Goal: Find specific page/section: Find specific page/section

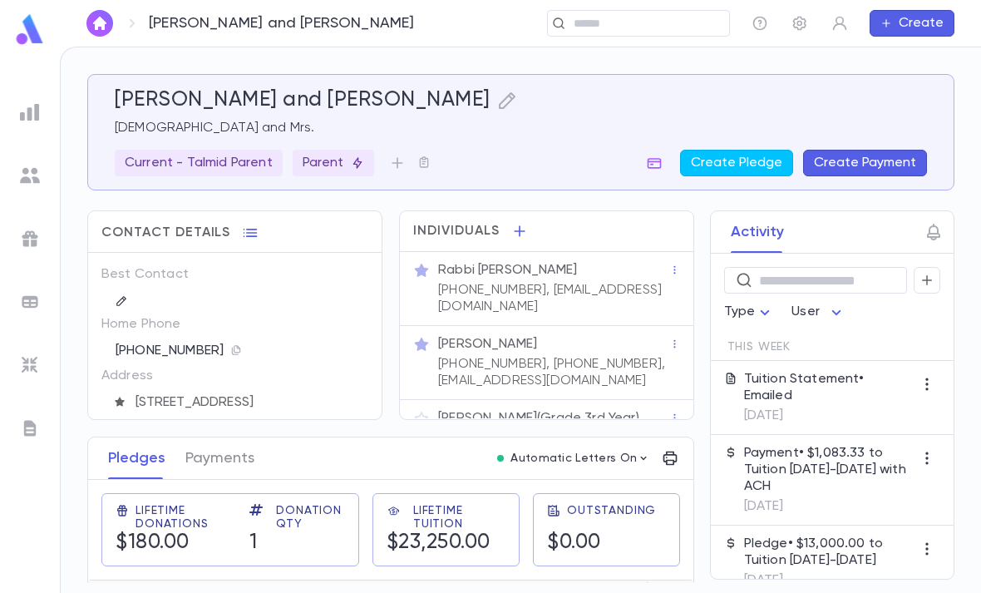
click at [623, 17] on input "text" at bounding box center [646, 24] width 154 height 16
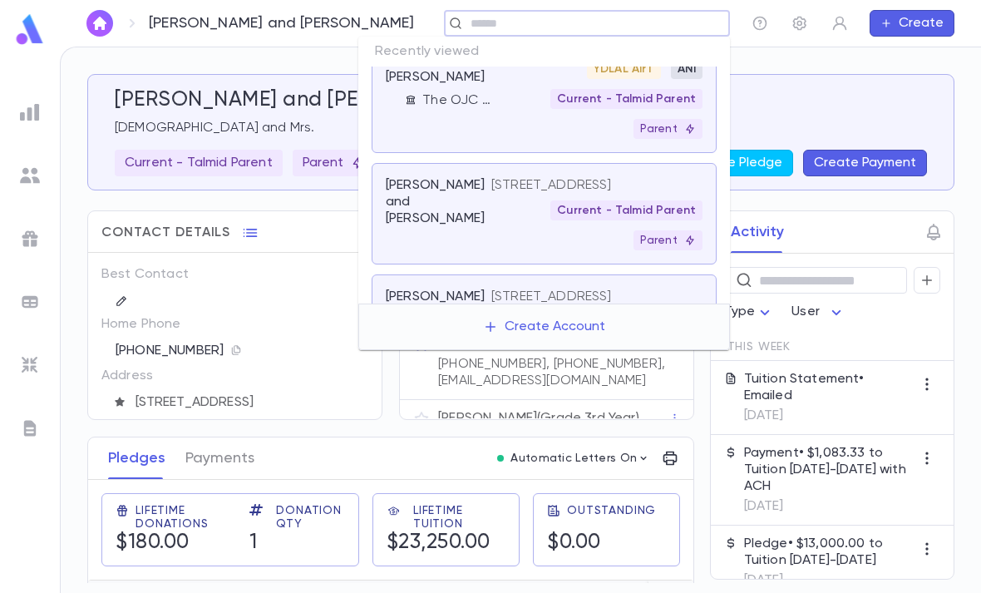
scroll to position [789, 0]
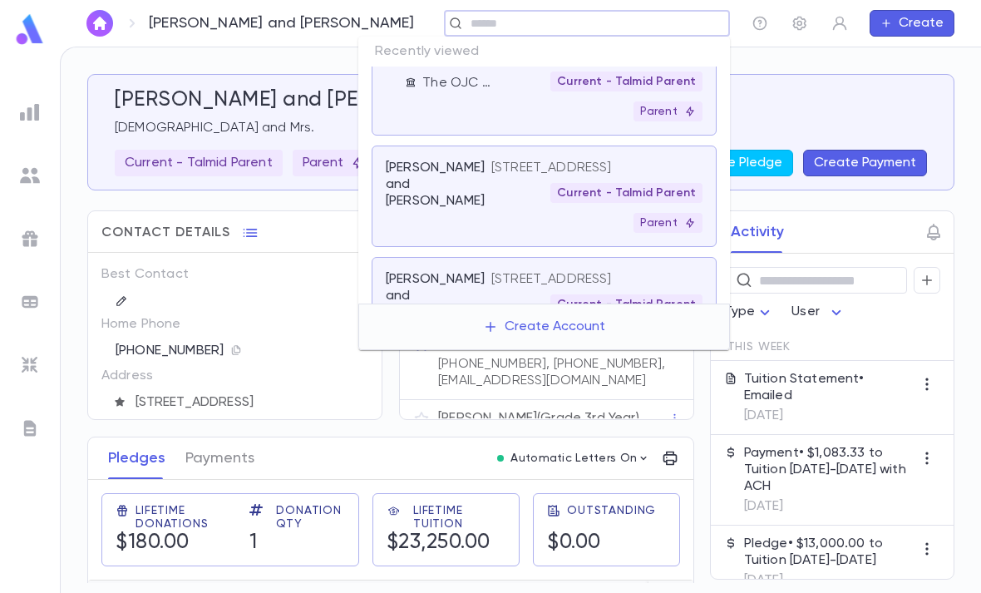
click at [553, 121] on div "[STREET_ADDRESS] YDLAL AirT ANI Current - Talmid Parent Parent" at bounding box center [596, 69] width 211 height 103
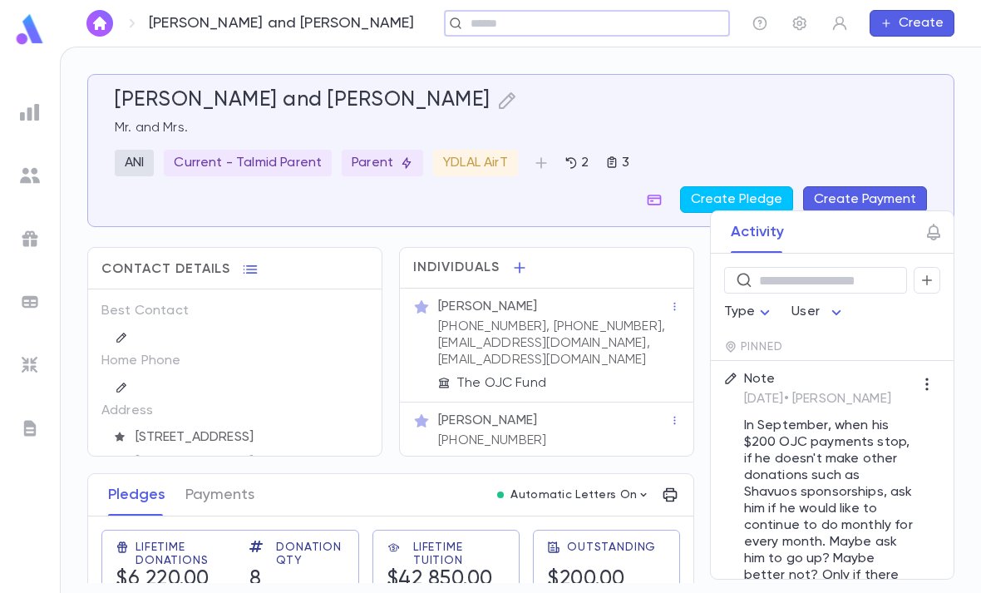
click at [604, 330] on p "[PHONE_NUMBER], [PHONE_NUMBER], [EMAIL_ADDRESS][DOMAIN_NAME], [EMAIL_ADDRESS][D…" at bounding box center [553, 343] width 231 height 50
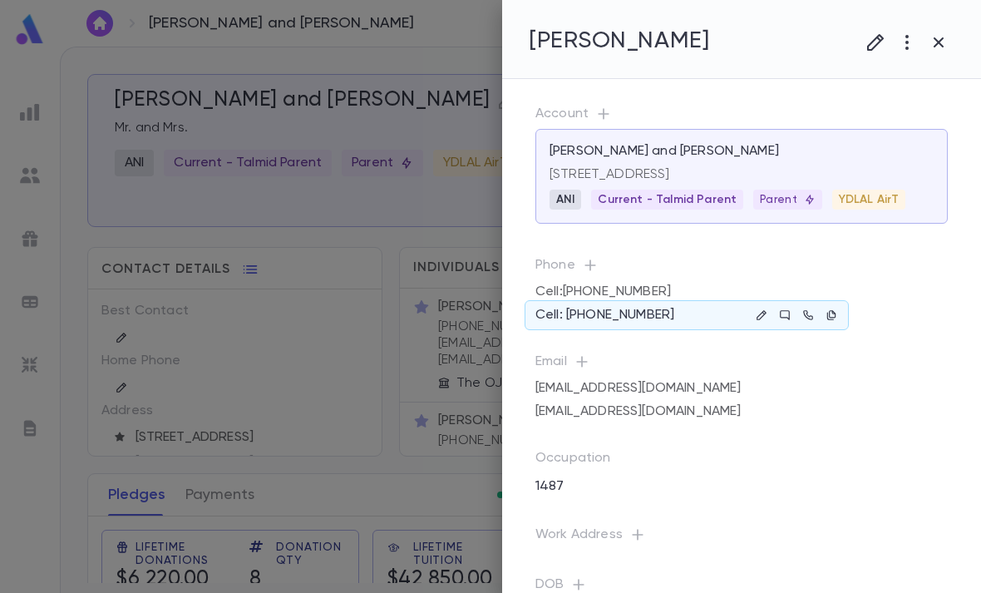
click at [836, 313] on icon "button" at bounding box center [832, 315] width 12 height 12
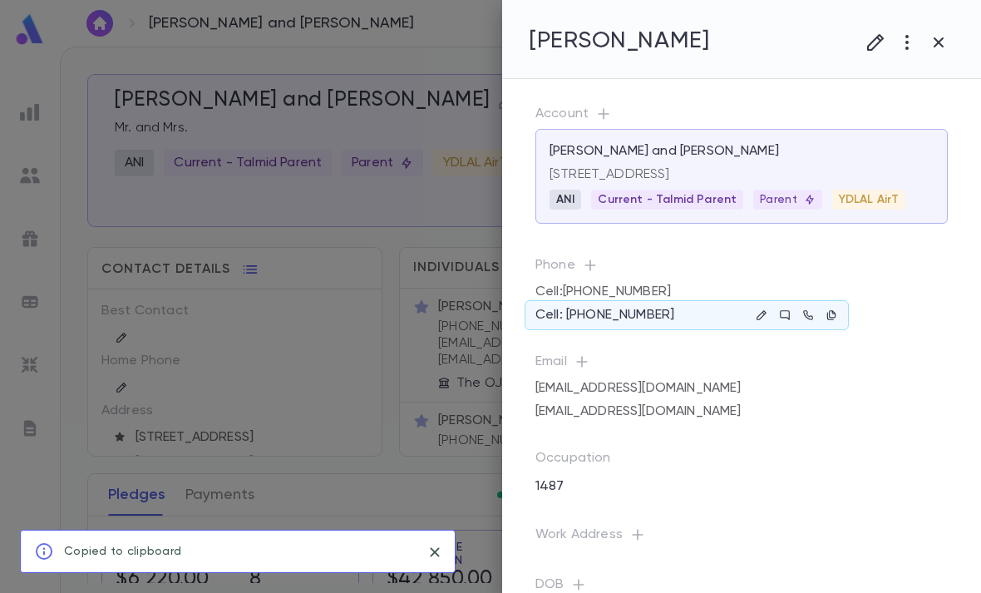
click at [683, 308] on div "Cell: [PHONE_NUMBER]" at bounding box center [687, 315] width 324 height 30
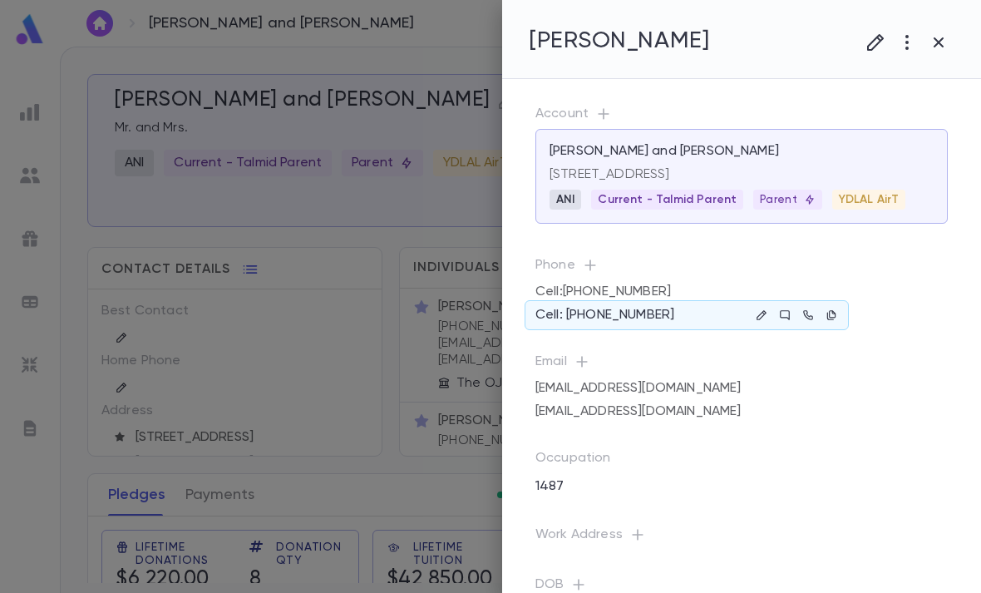
click at [762, 320] on icon "button" at bounding box center [762, 315] width 12 height 12
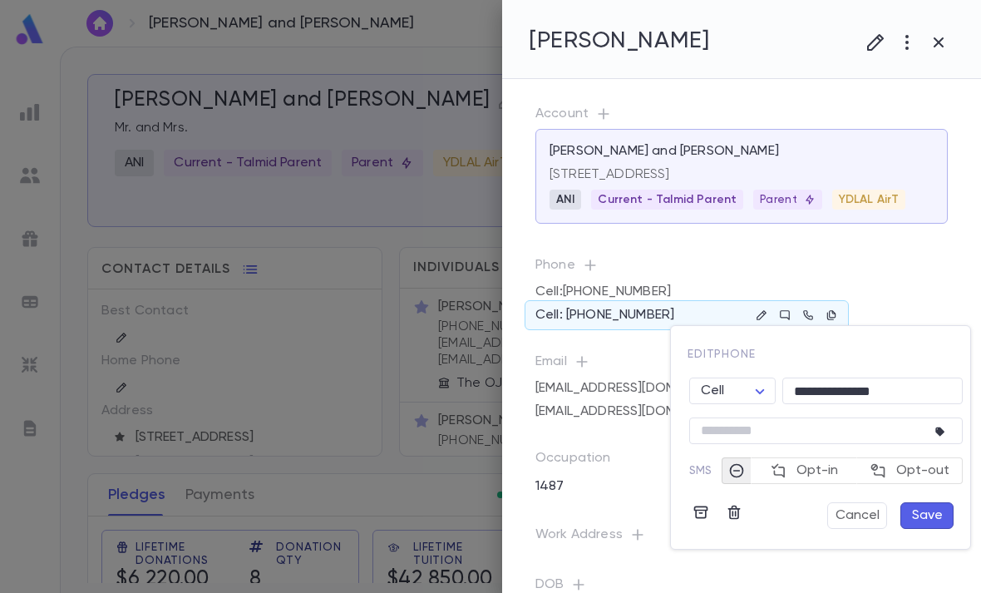
click at [696, 518] on icon "button" at bounding box center [701, 512] width 17 height 17
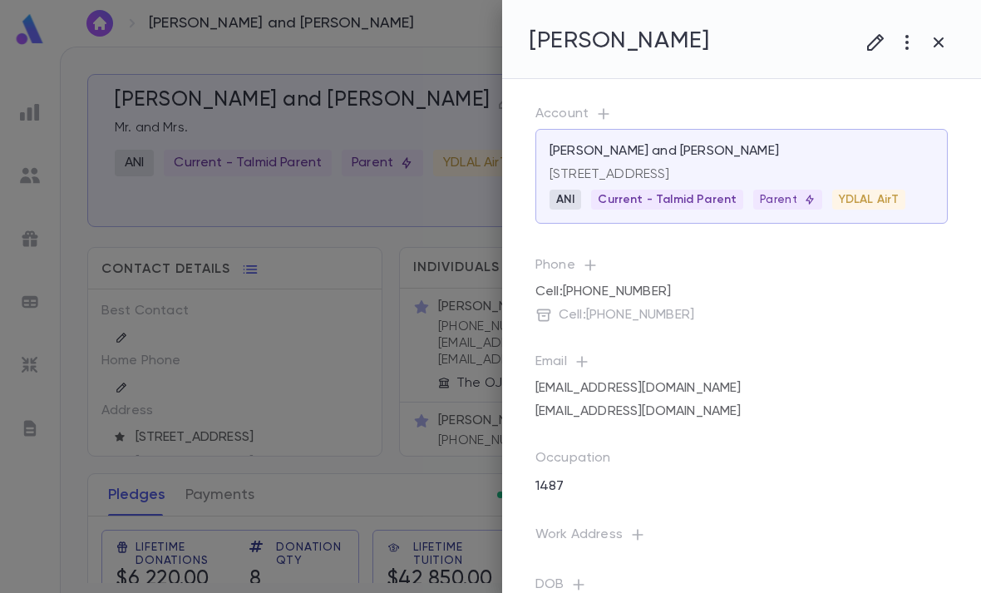
click at [394, 473] on div at bounding box center [490, 296] width 981 height 593
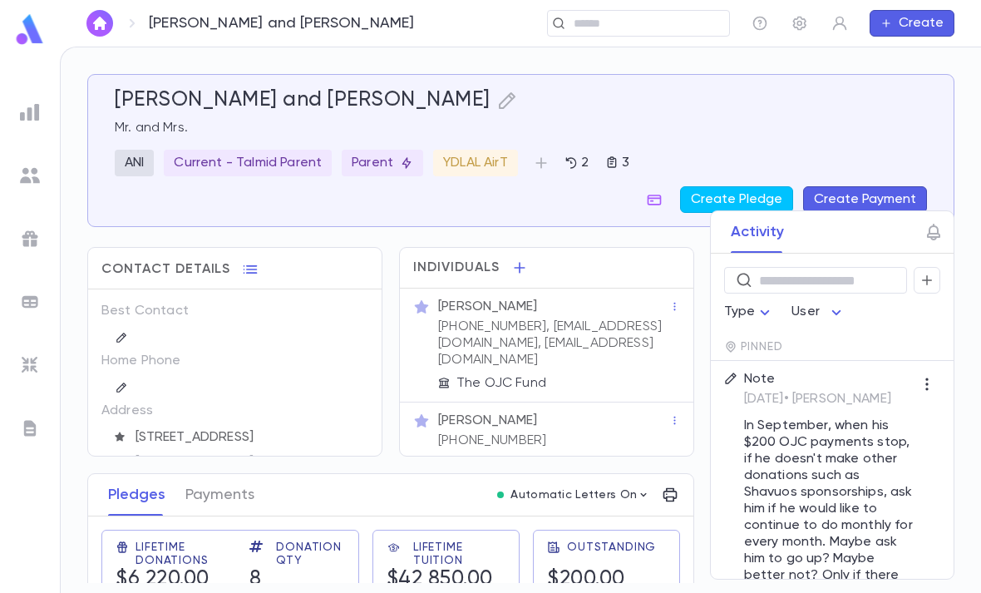
click at [122, 382] on icon "button" at bounding box center [122, 388] width 12 height 12
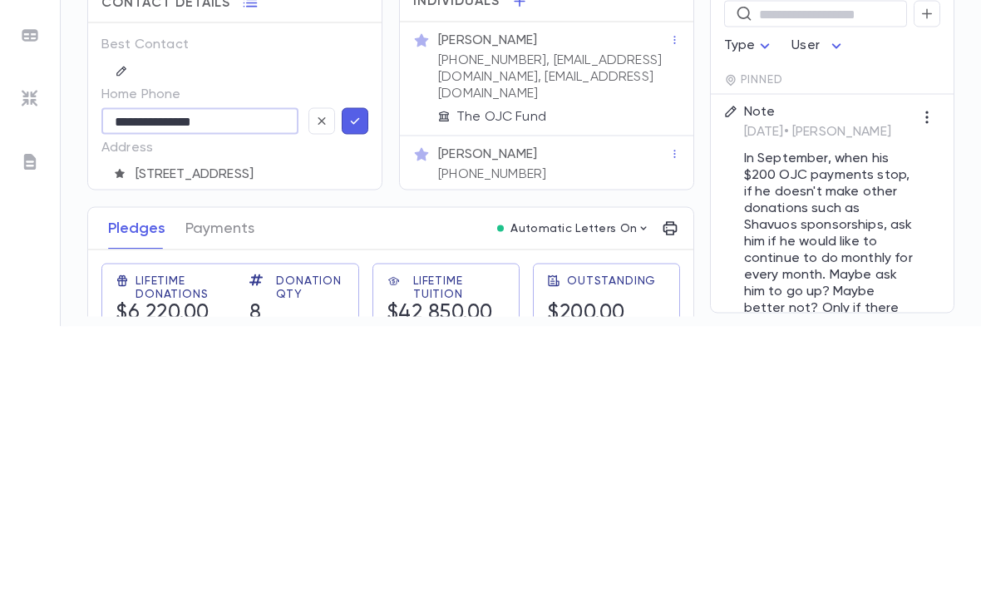
type input "**********"
click at [350, 379] on icon "button" at bounding box center [355, 387] width 15 height 17
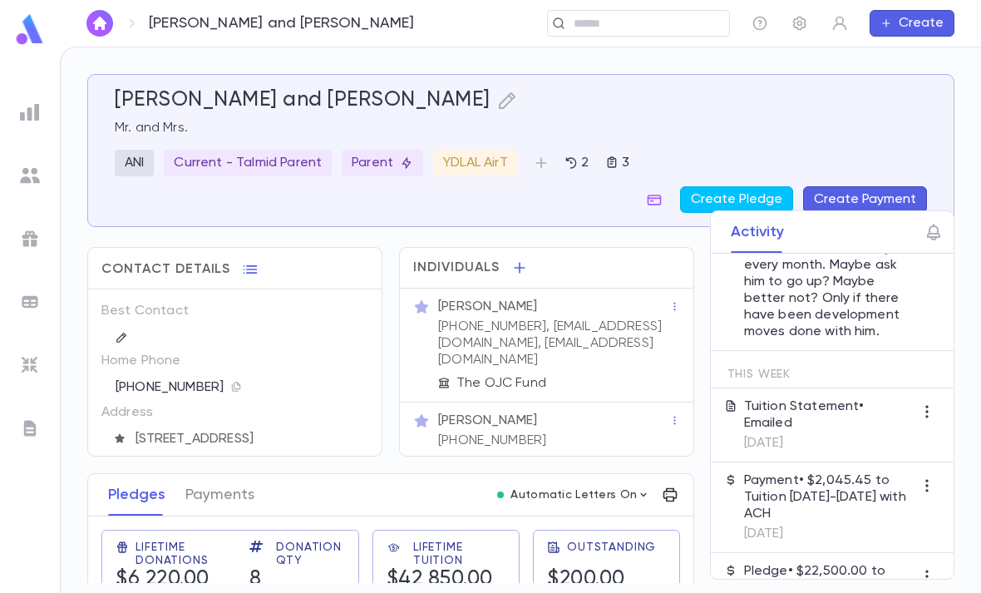
scroll to position [328, 0]
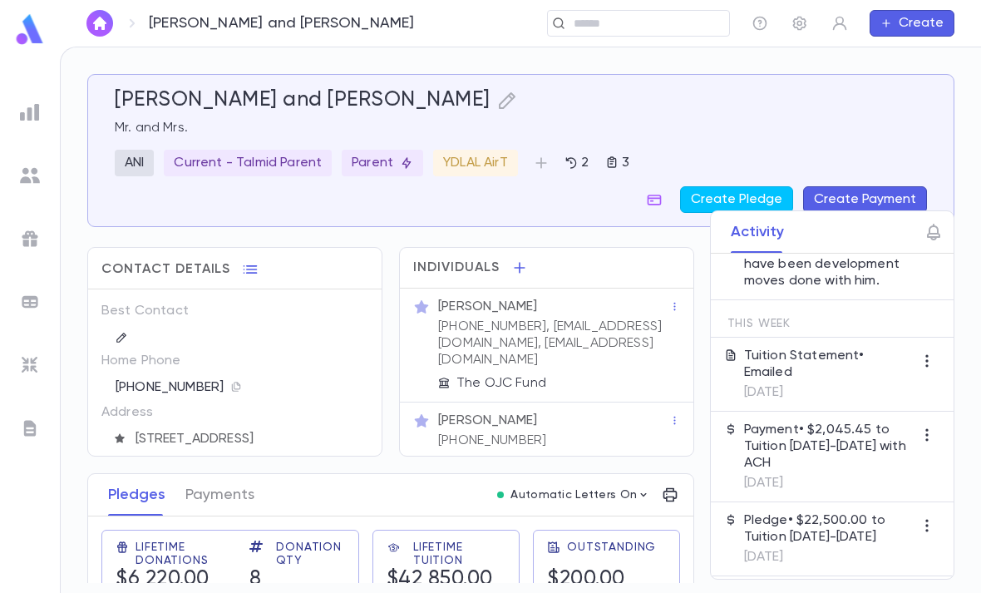
click at [829, 348] on p "Tuition Statement • Emailed" at bounding box center [829, 364] width 170 height 33
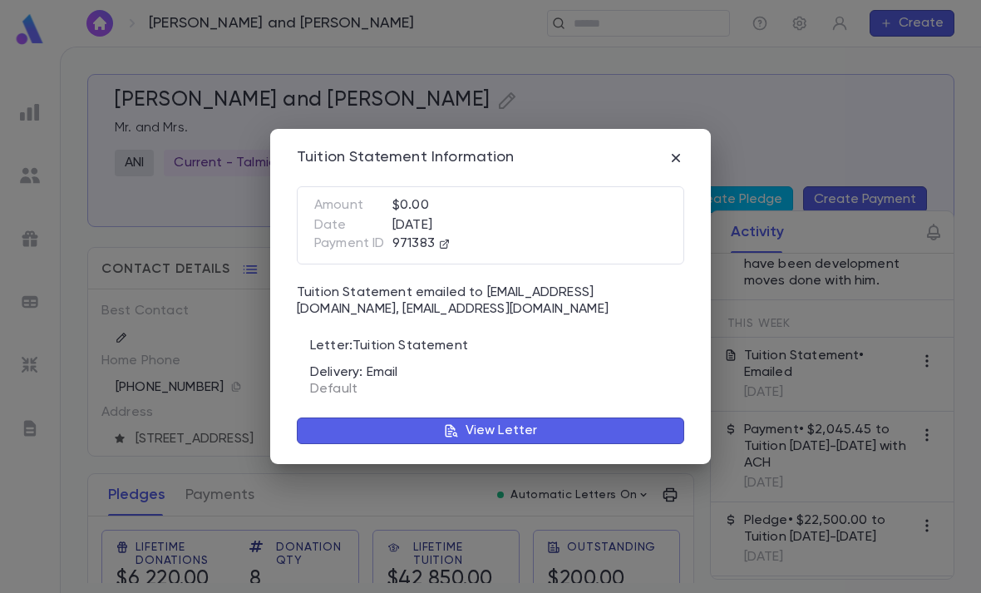
click at [561, 441] on button "View Letter" at bounding box center [490, 430] width 387 height 27
click at [550, 426] on button "View Letter" at bounding box center [490, 430] width 387 height 27
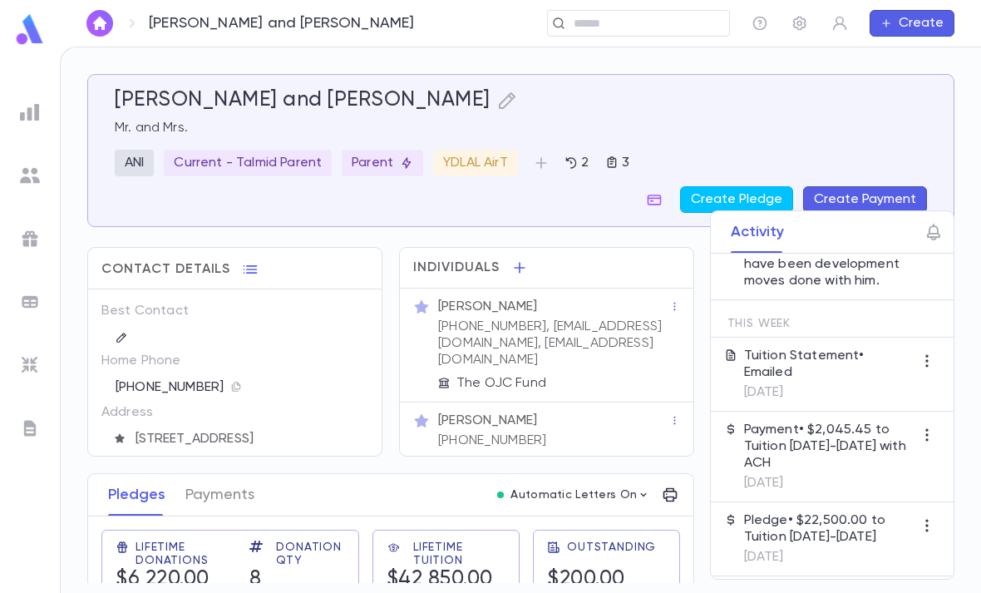
click at [35, 434] on img at bounding box center [30, 428] width 20 height 20
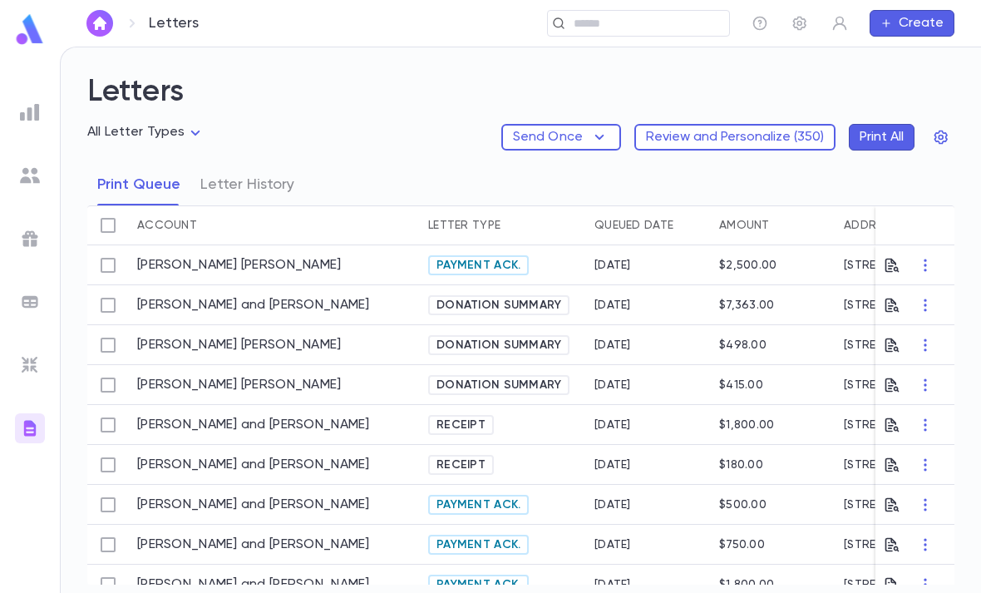
click at [269, 164] on button "Letter History" at bounding box center [247, 185] width 94 height 42
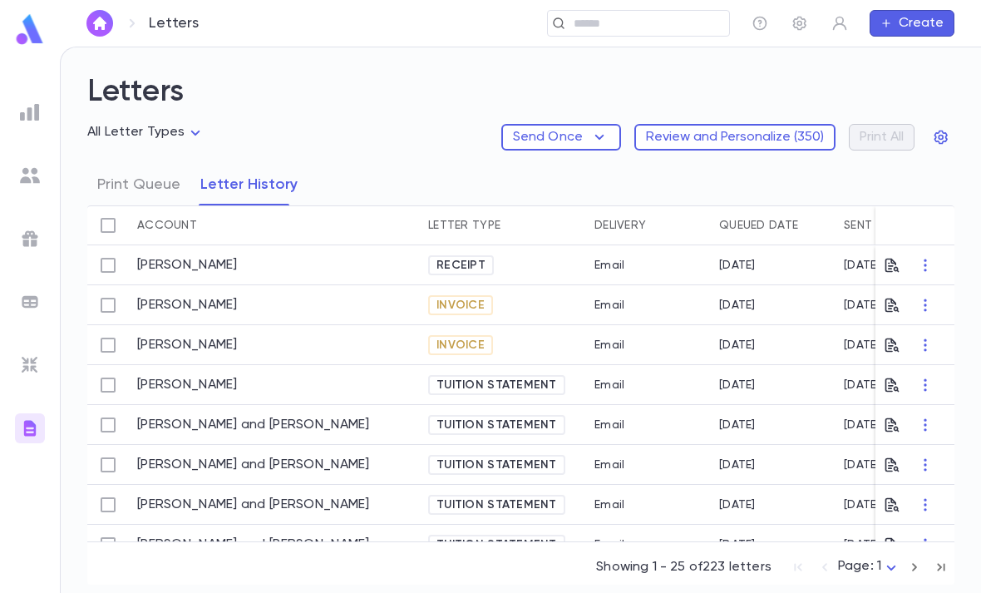
click at [487, 375] on div "Tuition Statement" at bounding box center [496, 385] width 137 height 20
click at [488, 378] on span "Tuition Statement" at bounding box center [497, 384] width 134 height 13
click at [893, 377] on icon "button" at bounding box center [892, 385] width 17 height 17
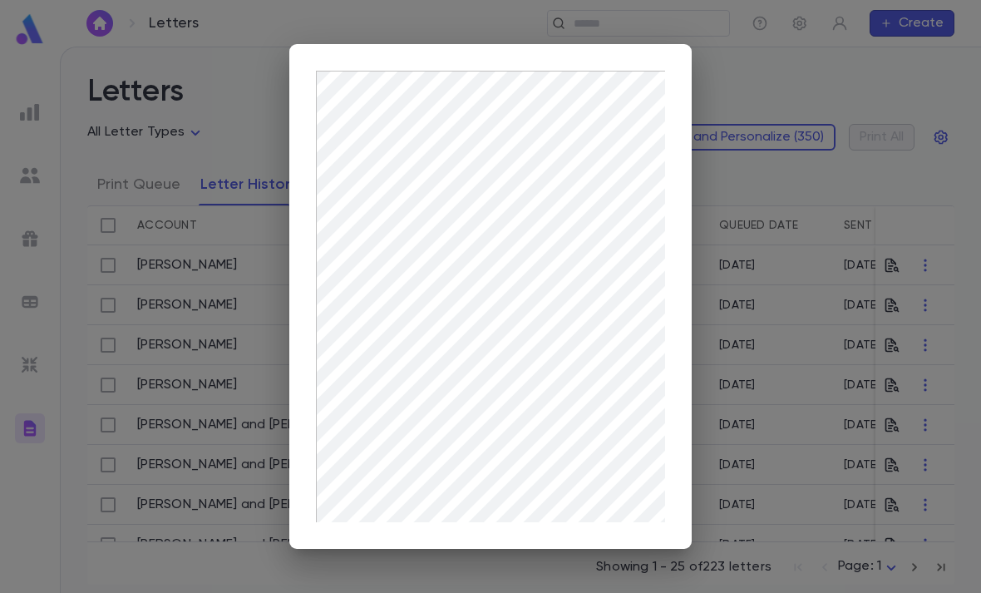
click at [894, 328] on div at bounding box center [490, 296] width 981 height 593
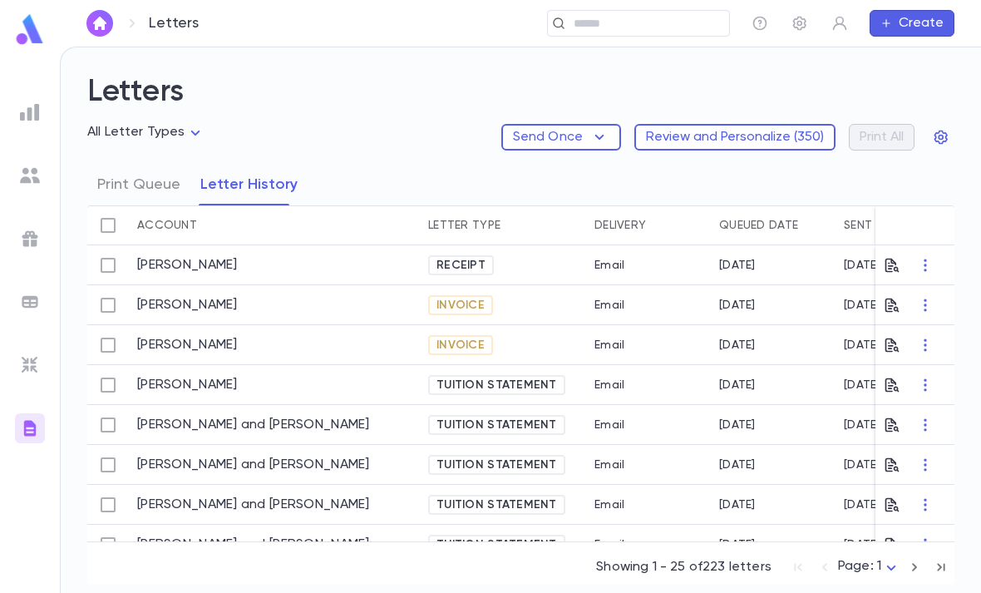
click at [895, 377] on icon "button" at bounding box center [892, 385] width 17 height 17
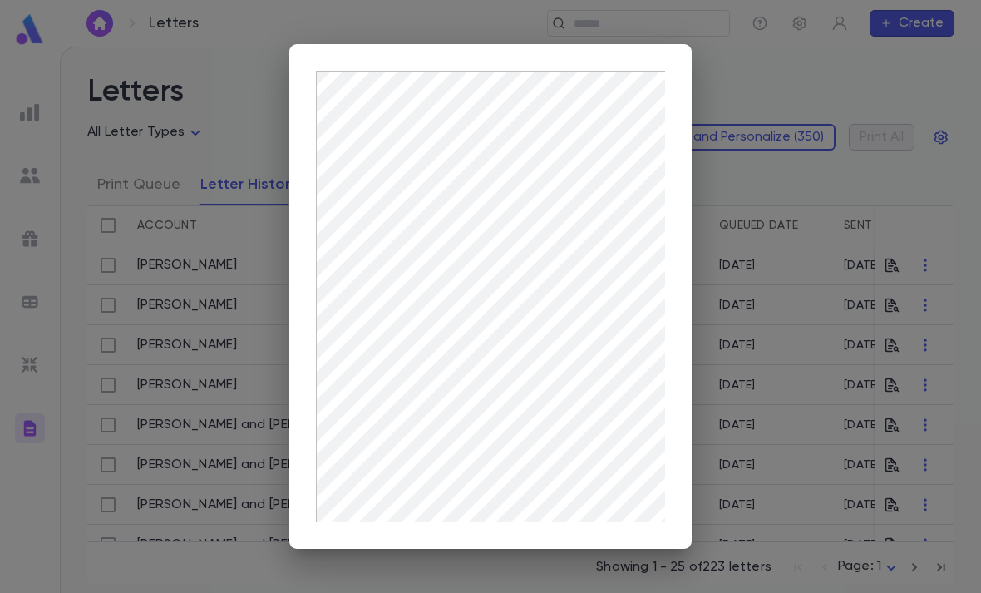
click at [171, 168] on div at bounding box center [490, 296] width 981 height 593
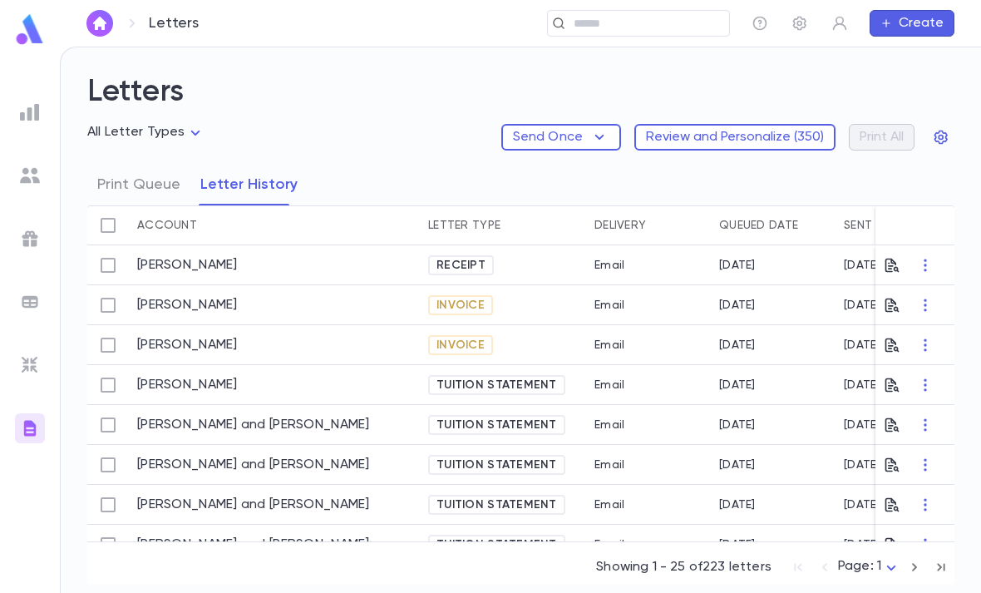
click at [645, 16] on input "text" at bounding box center [646, 24] width 154 height 16
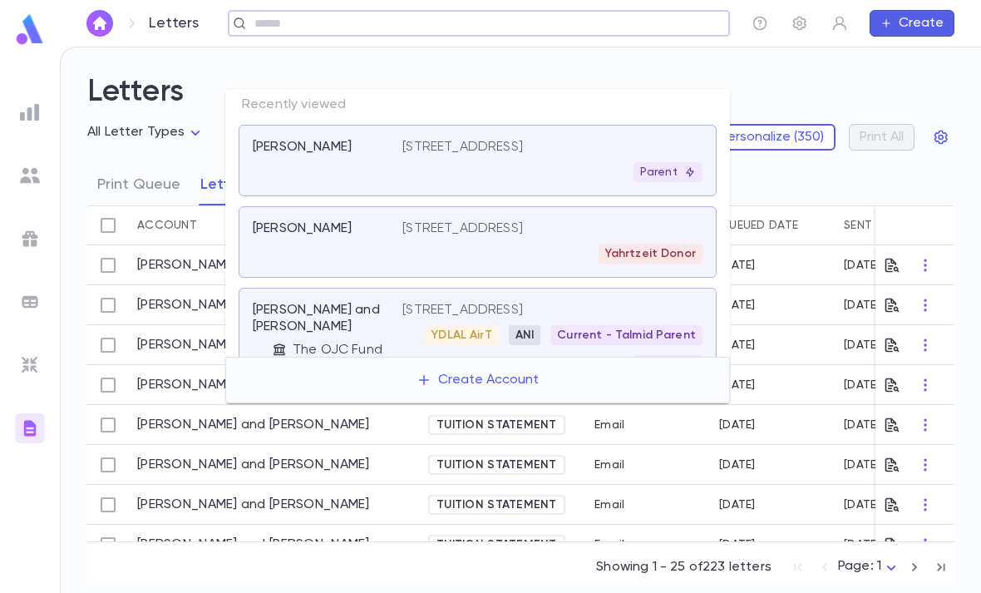
click at [570, 244] on div "Yahrtzeit Donor" at bounding box center [552, 254] width 300 height 20
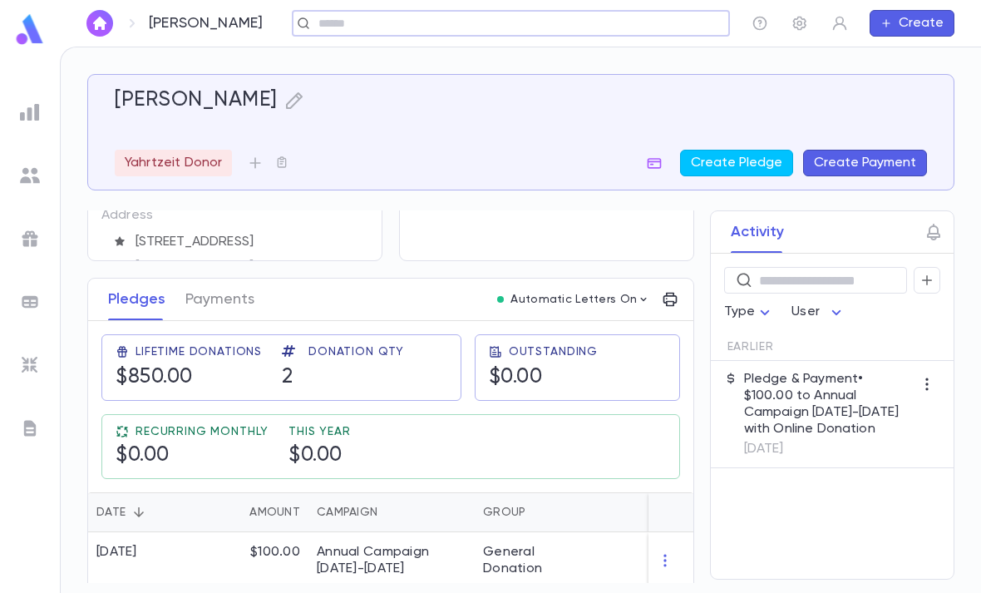
scroll to position [159, 0]
